Goal: Find specific page/section

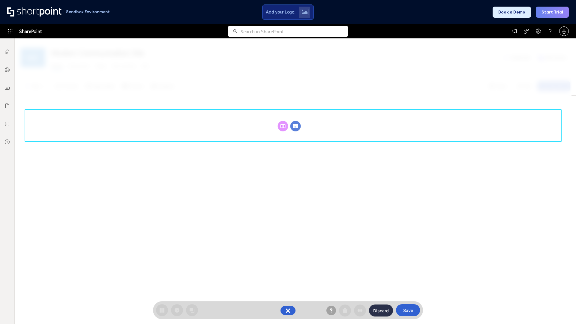
scroll to position [83, 0]
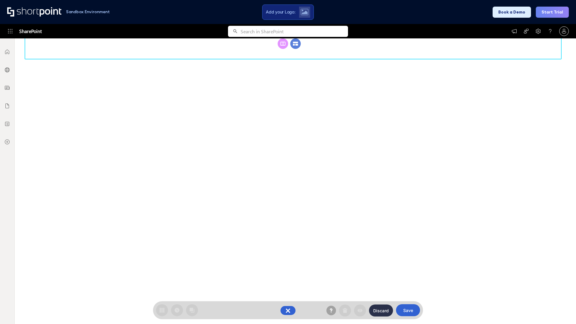
click at [296, 49] on circle at bounding box center [295, 43] width 11 height 11
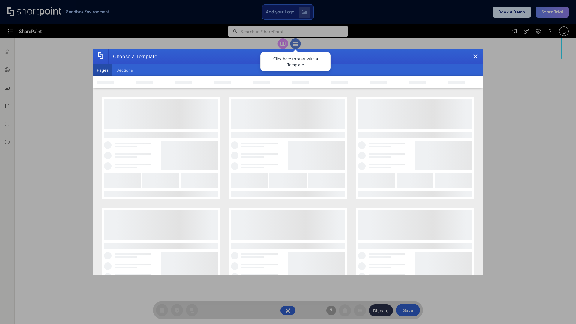
scroll to position [0, 0]
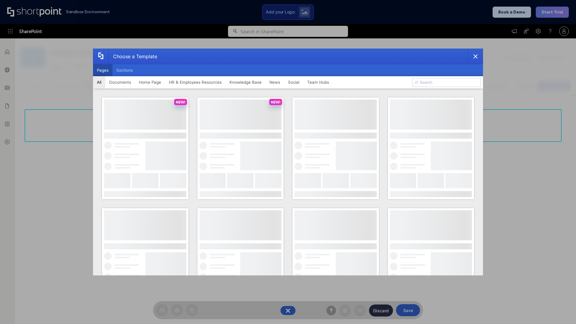
click at [103, 70] on button "Pages" at bounding box center [103, 70] width 20 height 12
type input "Intranet Layout 6"
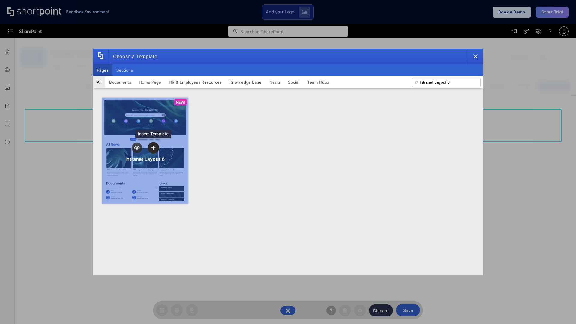
click at [153, 148] on icon "template selector" at bounding box center [153, 148] width 4 height 4
